Goal: Transaction & Acquisition: Subscribe to service/newsletter

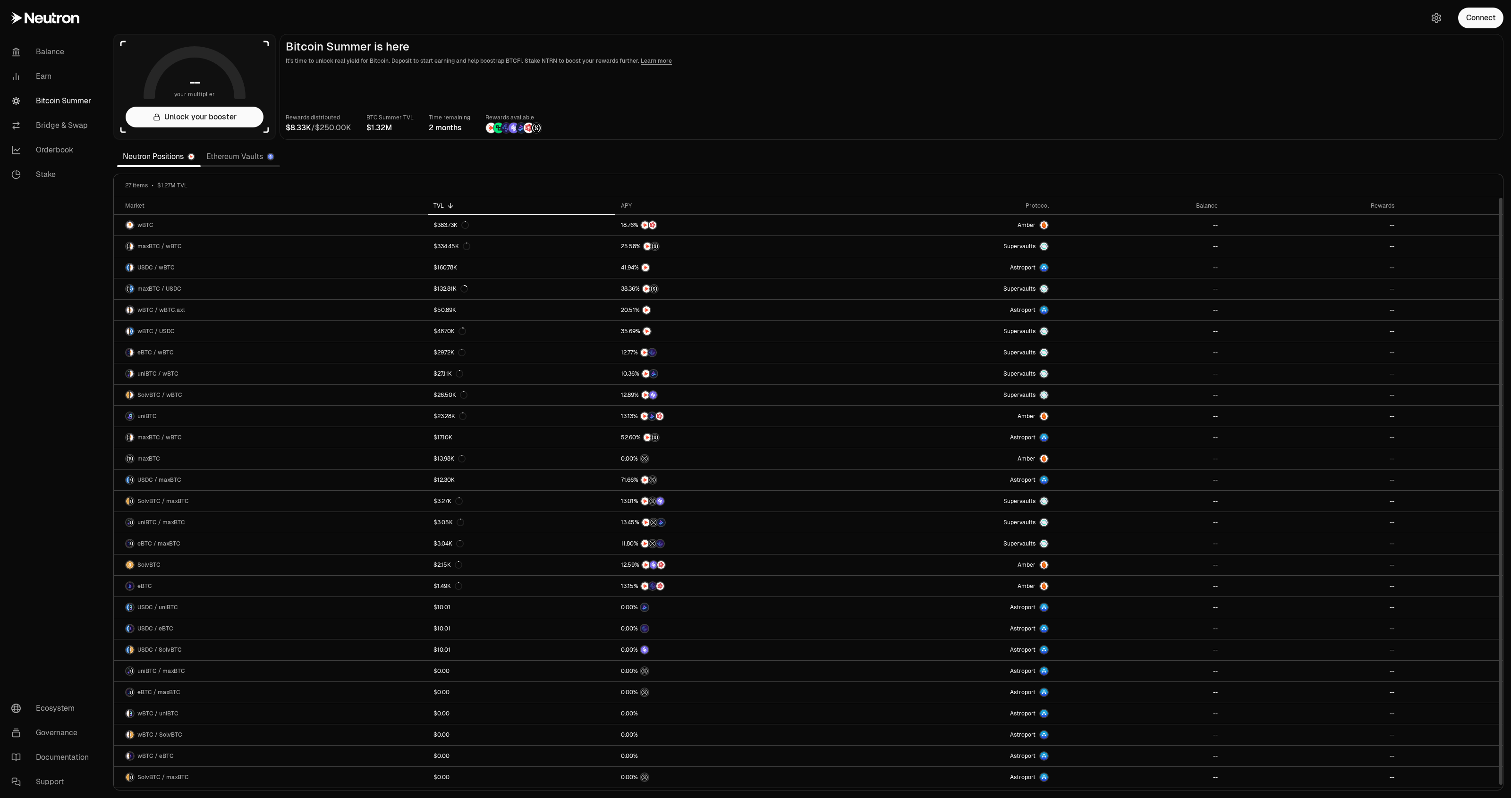
click at [784, 107] on main "Bitcoin Summer is here It's time to unlock real yield for Bitcoin. Deposit to s…" at bounding box center [891, 87] width 1224 height 106
click at [255, 149] on link "Ethereum Vaults" at bounding box center [240, 156] width 79 height 19
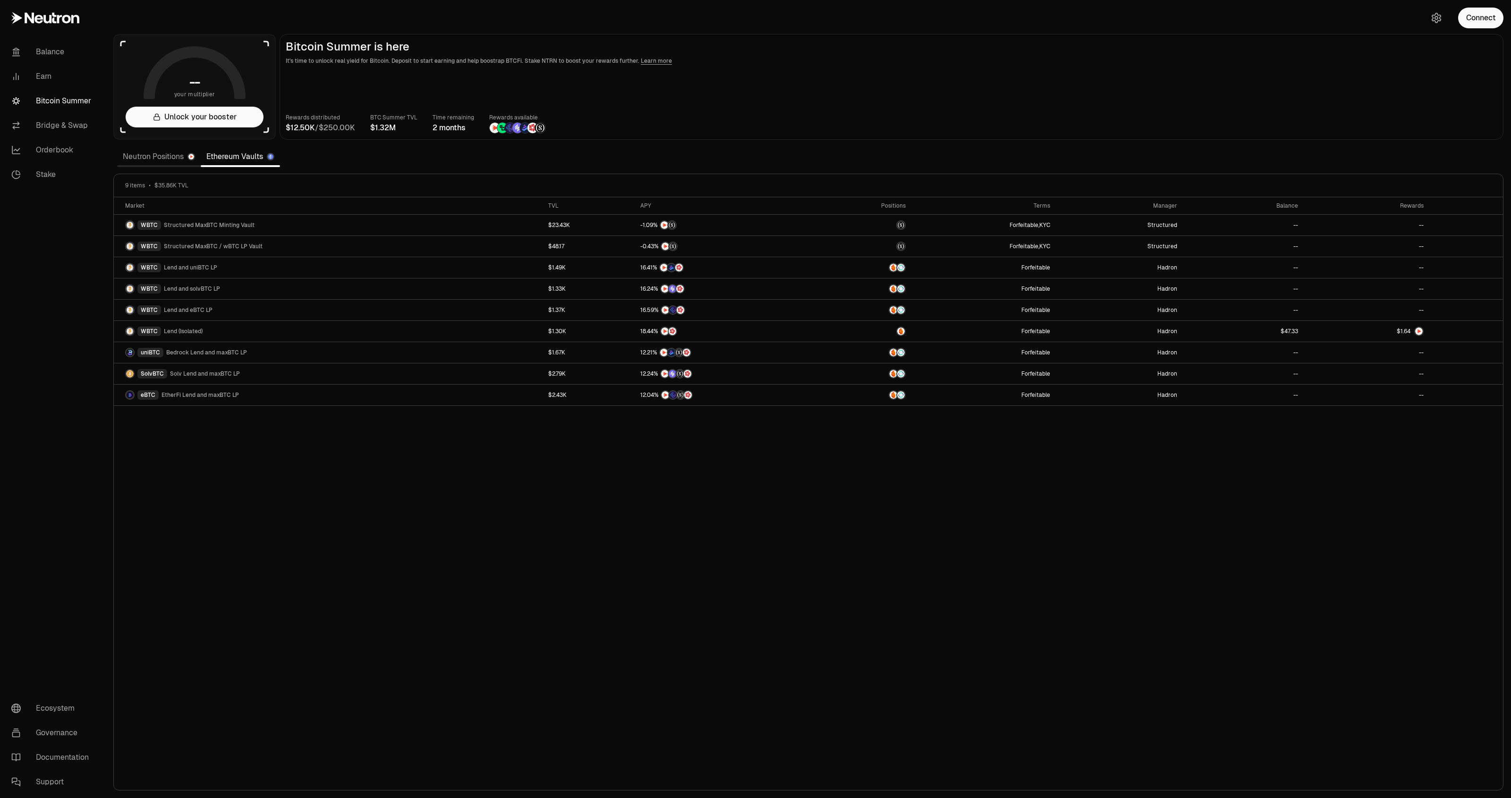
click at [156, 152] on link "Neutron Positions" at bounding box center [159, 156] width 84 height 19
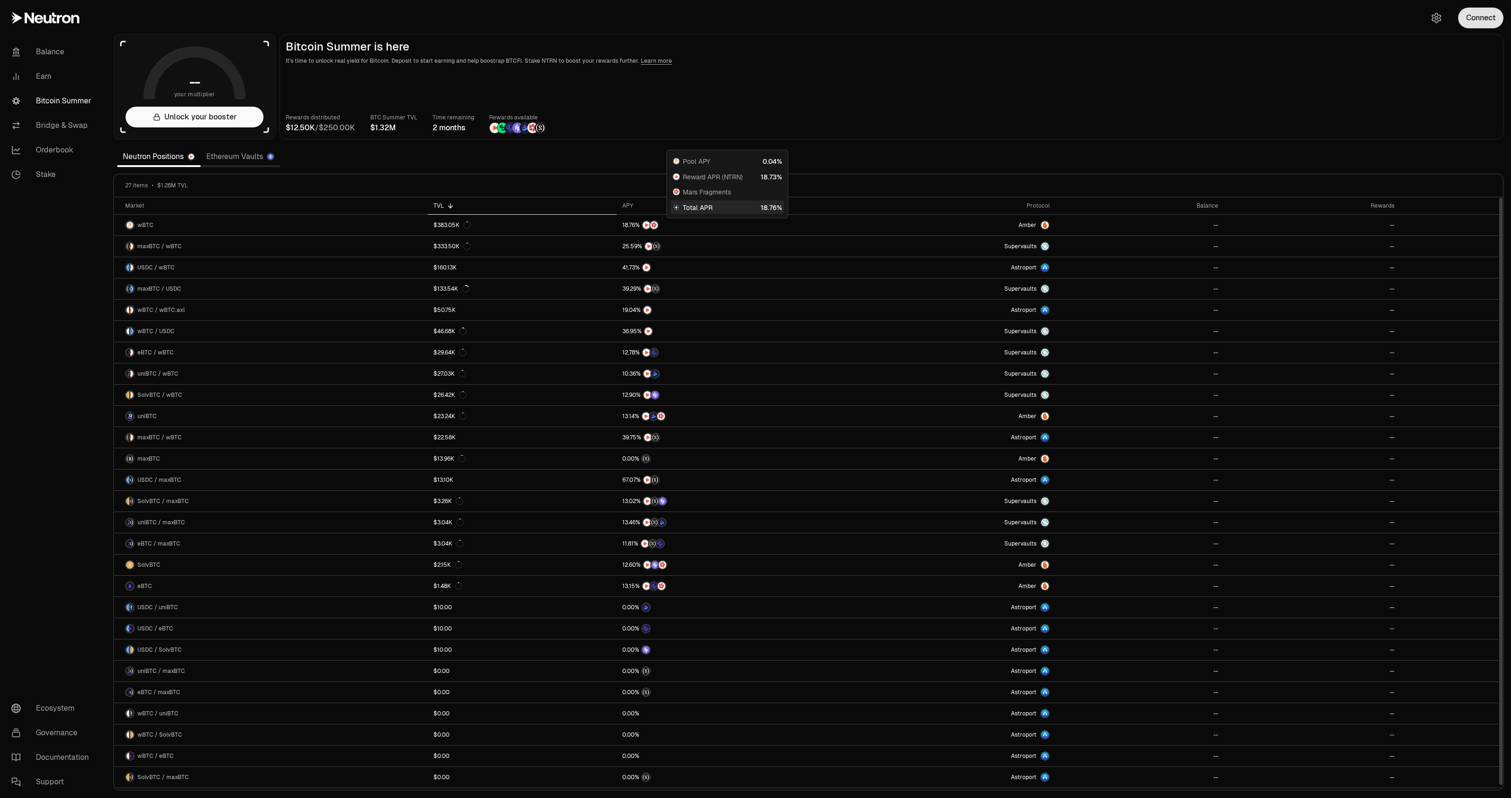
click at [1477, 21] on button "Connect" at bounding box center [1480, 18] width 45 height 21
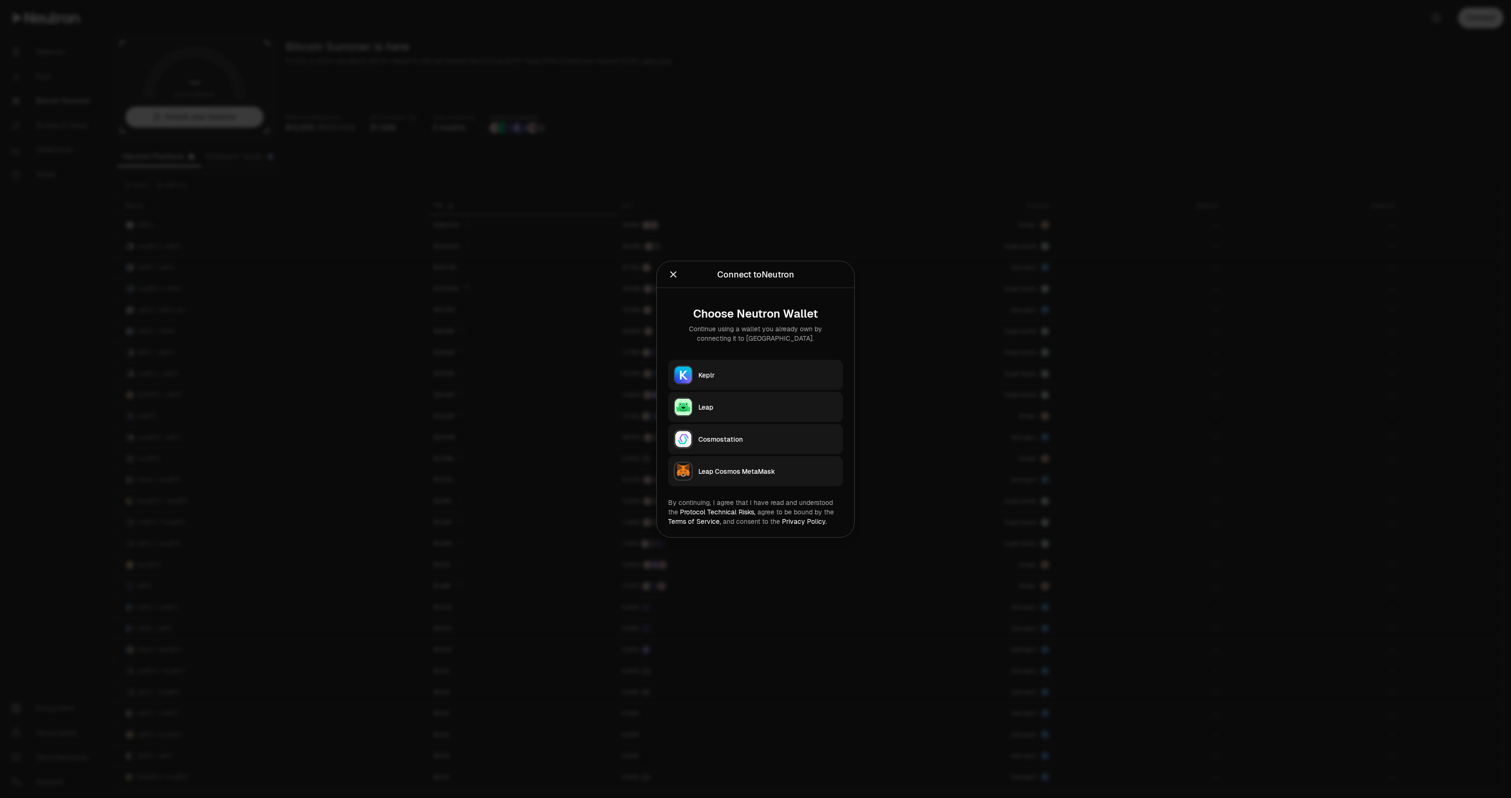
click at [725, 372] on div "Keplr" at bounding box center [767, 374] width 139 height 9
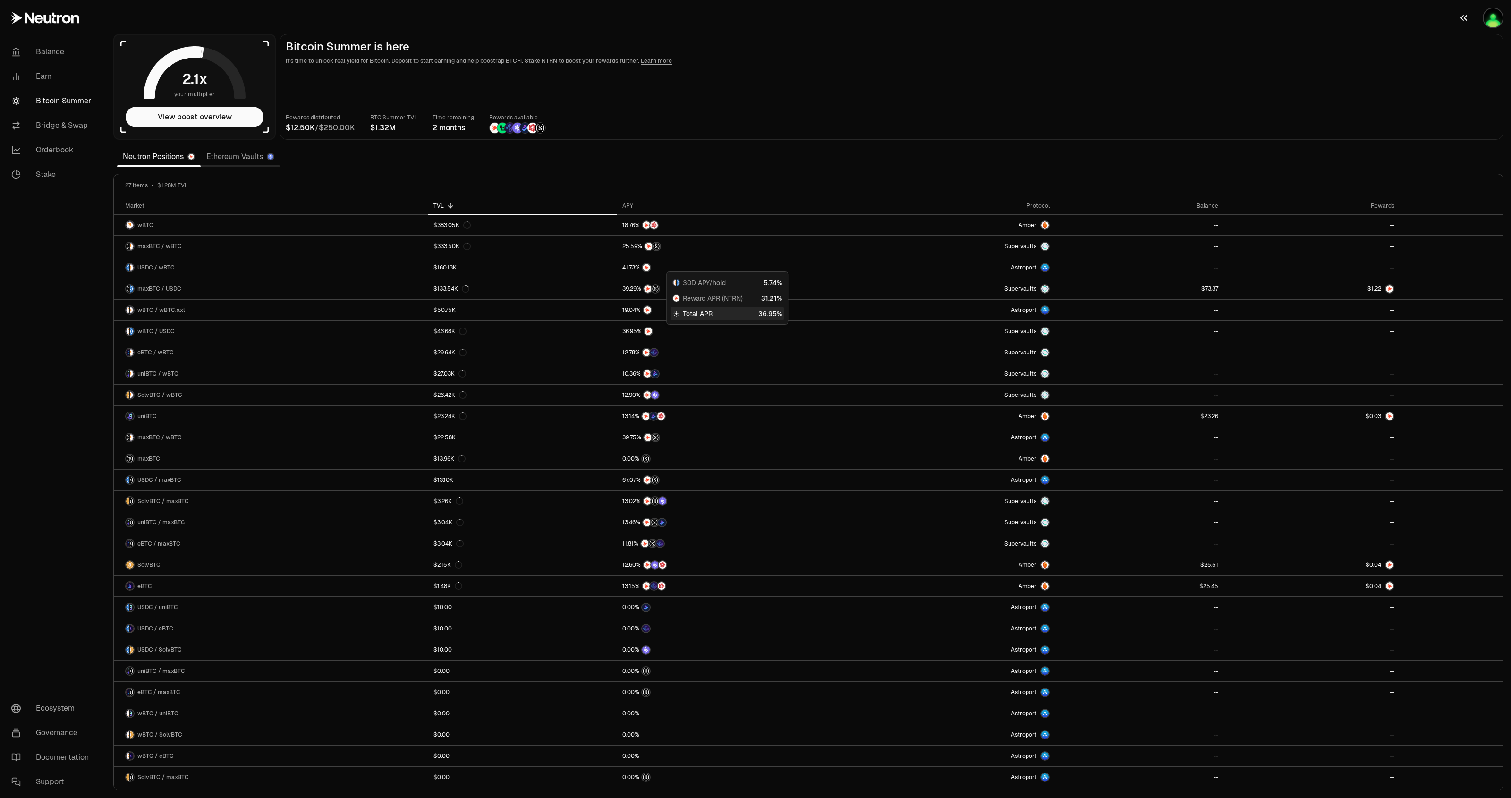
click at [1488, 19] on img "button" at bounding box center [1492, 17] width 19 height 19
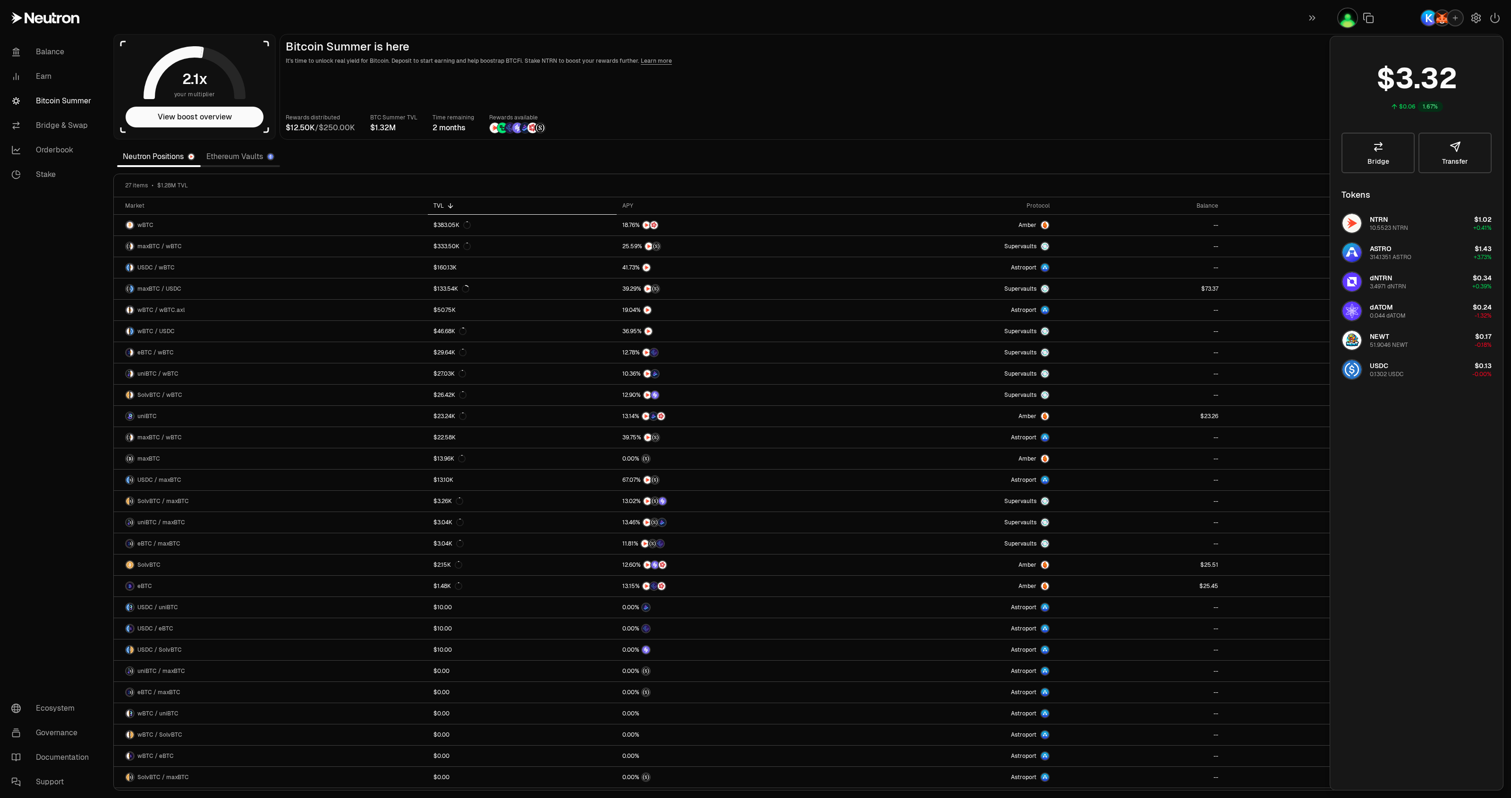
click at [1128, 78] on main "Bitcoin Summer is here It's time to unlock real yield for Bitcoin. Deposit to s…" at bounding box center [891, 87] width 1224 height 106
